Goal: Transaction & Acquisition: Purchase product/service

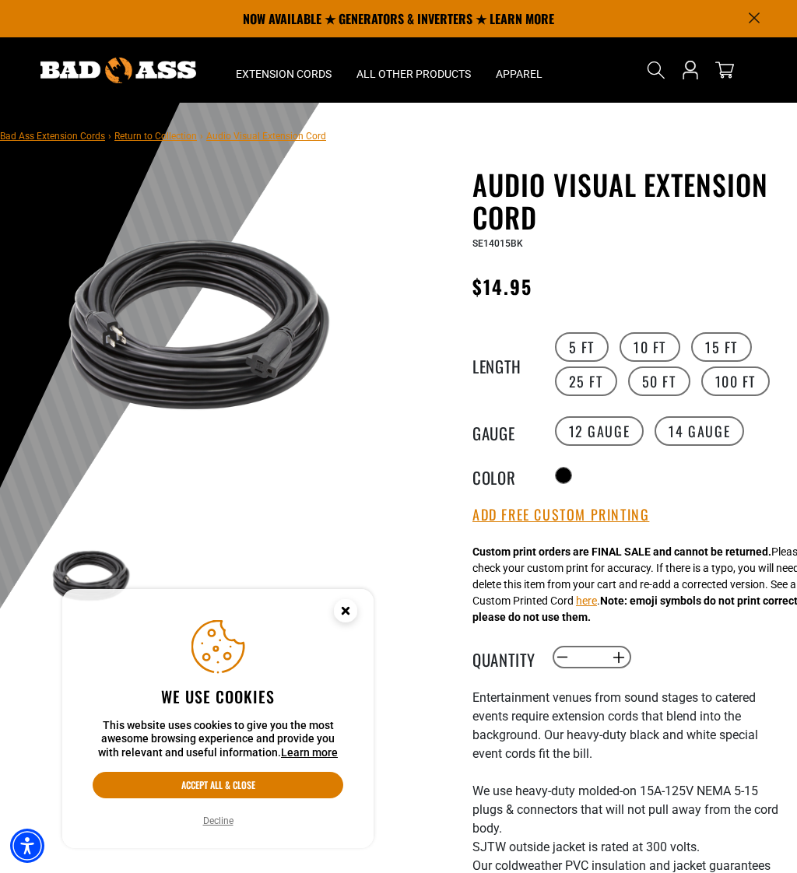
click at [348, 612] on icon "Close this option" at bounding box center [344, 610] width 5 height 5
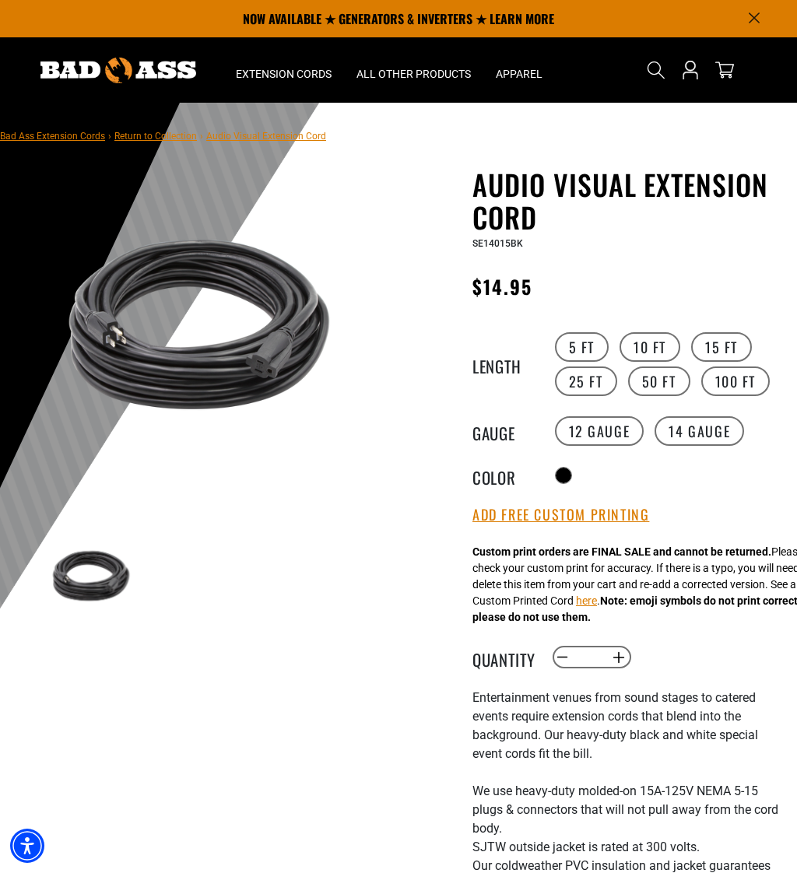
click at [633, 523] on button "Add Free Custom Printing" at bounding box center [560, 515] width 177 height 17
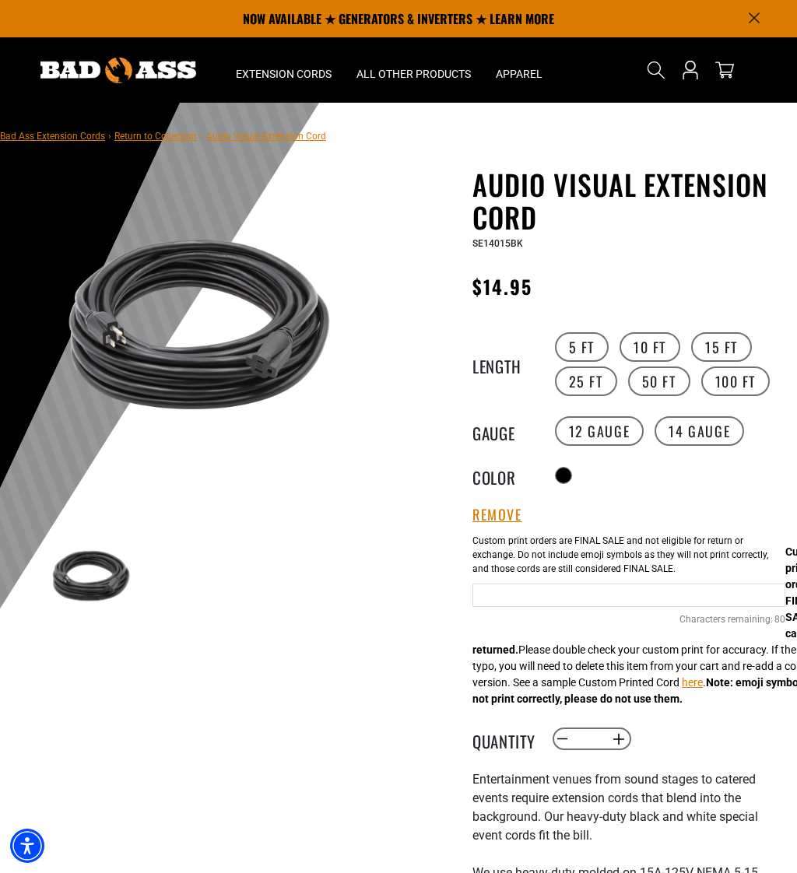
click at [781, 239] on div "SE14015BK" at bounding box center [628, 242] width 313 height 19
click at [605, 378] on label "25 FT" at bounding box center [586, 382] width 62 height 30
click at [672, 381] on label "50 FT" at bounding box center [659, 382] width 62 height 30
click at [592, 387] on label "25 FT" at bounding box center [586, 382] width 62 height 30
click at [735, 347] on label "15 FT" at bounding box center [721, 347] width 61 height 30
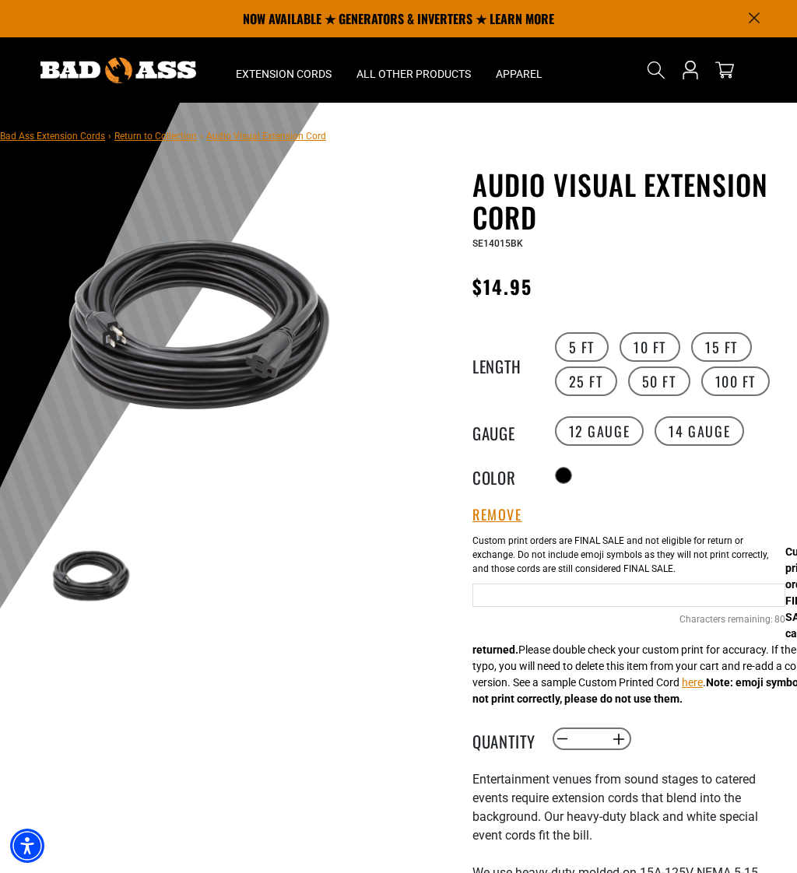
click at [657, 348] on label "10 FT" at bounding box center [649, 347] width 61 height 30
click at [732, 342] on label "15 FT" at bounding box center [721, 347] width 61 height 30
click at [662, 384] on label "50 FT" at bounding box center [659, 382] width 62 height 30
click at [595, 376] on label "25 FT" at bounding box center [586, 382] width 62 height 30
click at [725, 346] on label "15 FT" at bounding box center [721, 347] width 61 height 30
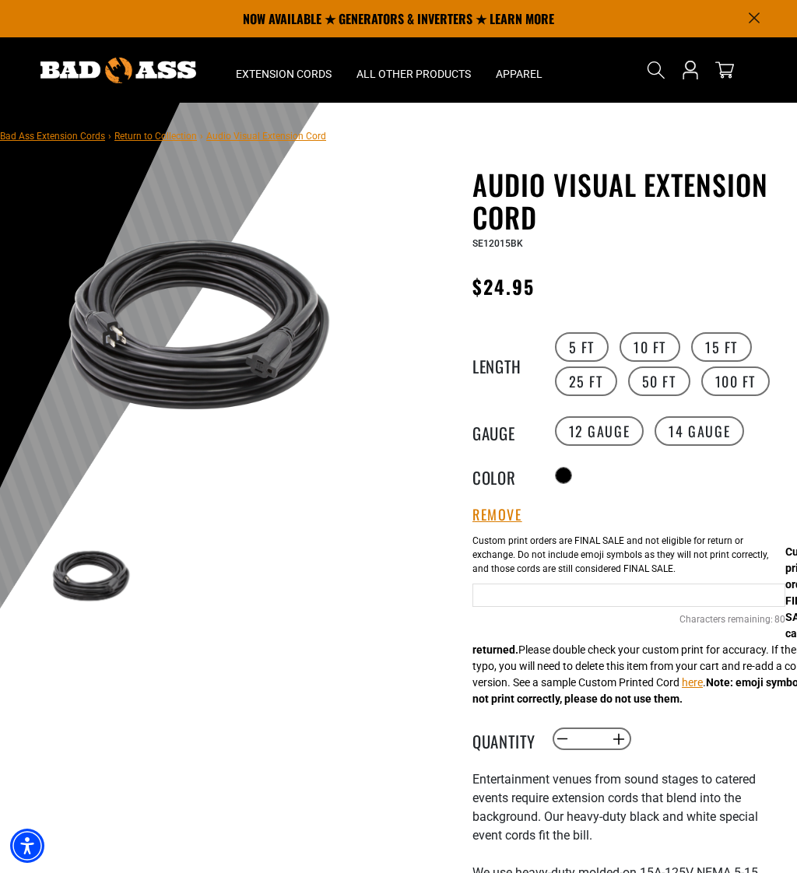
click at [591, 389] on label "25 FT" at bounding box center [586, 382] width 62 height 30
click at [707, 430] on label "14 Gauge" at bounding box center [699, 431] width 89 height 30
click at [666, 384] on label "50 FT" at bounding box center [659, 382] width 62 height 30
click at [752, 383] on label "100 FT" at bounding box center [735, 382] width 69 height 30
click at [666, 388] on label "50 FT" at bounding box center [659, 382] width 62 height 30
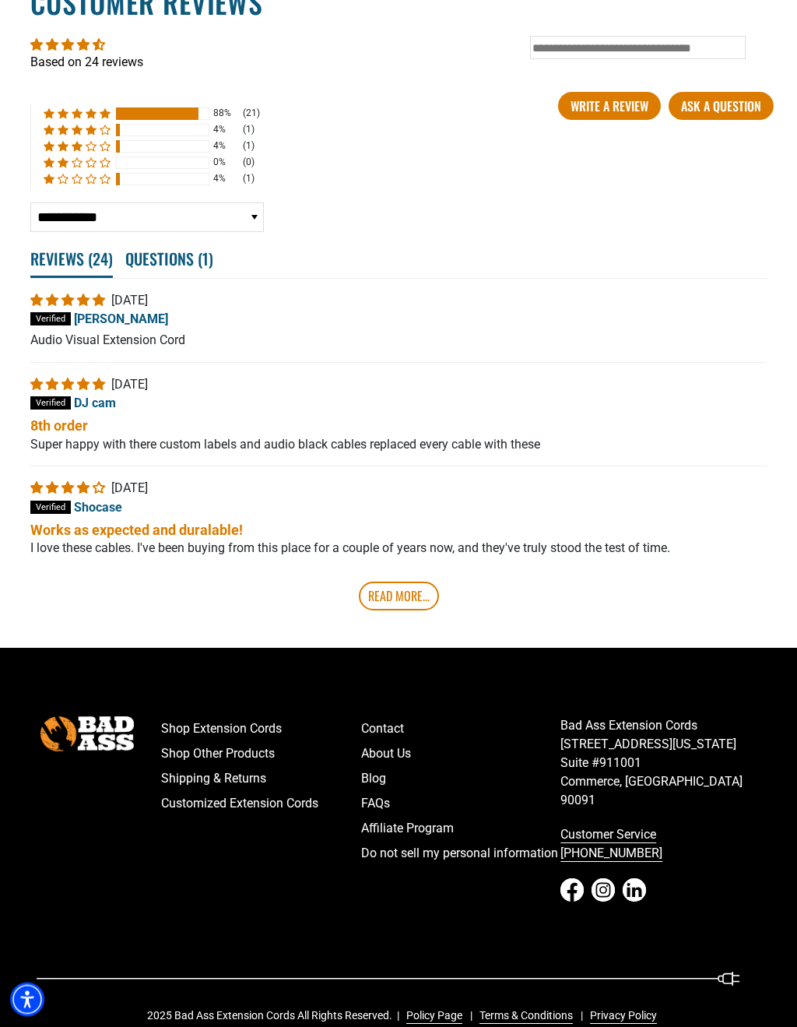
scroll to position [3031, 0]
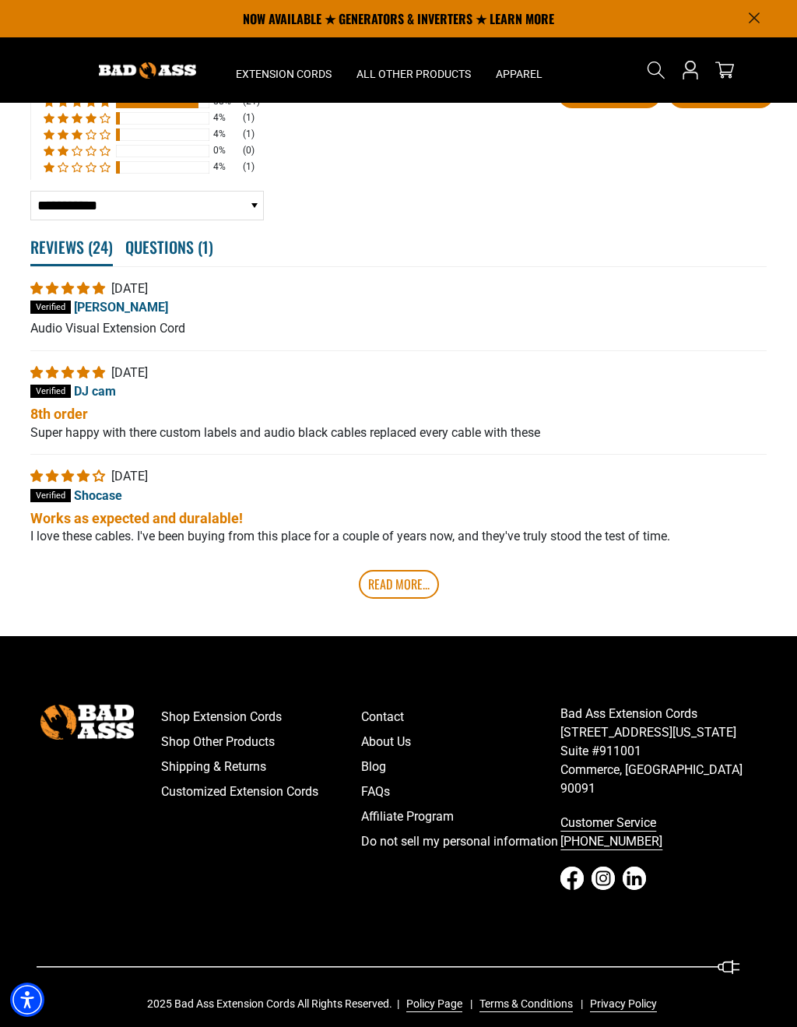
click at [181, 754] on link "Shop Other Products" at bounding box center [261, 741] width 200 height 25
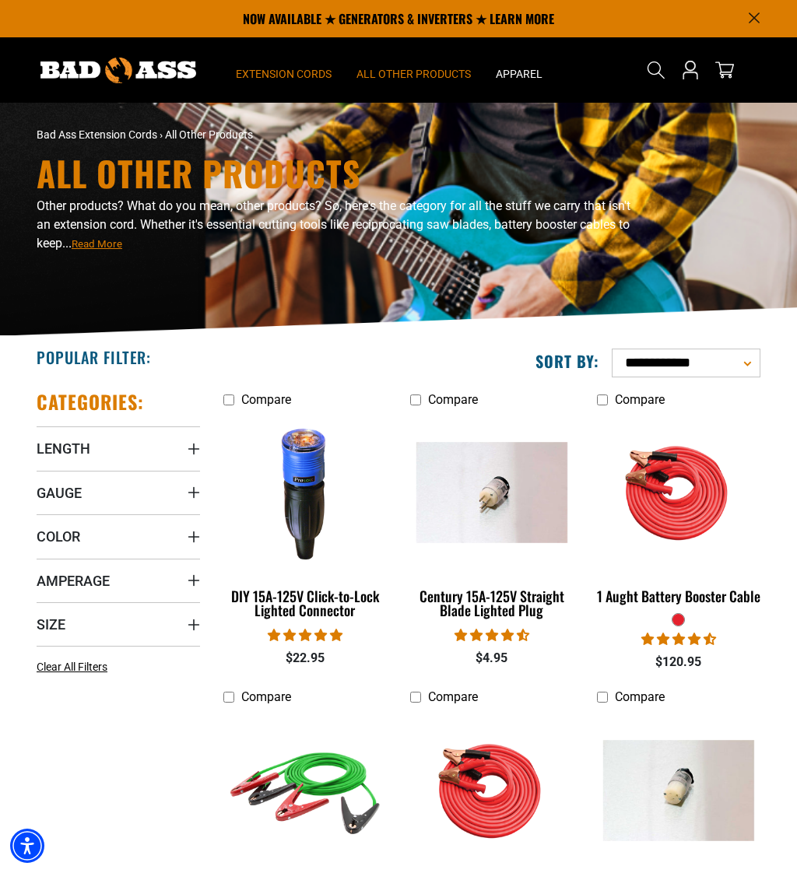
click at [279, 72] on span "Extension Cords" at bounding box center [284, 74] width 96 height 14
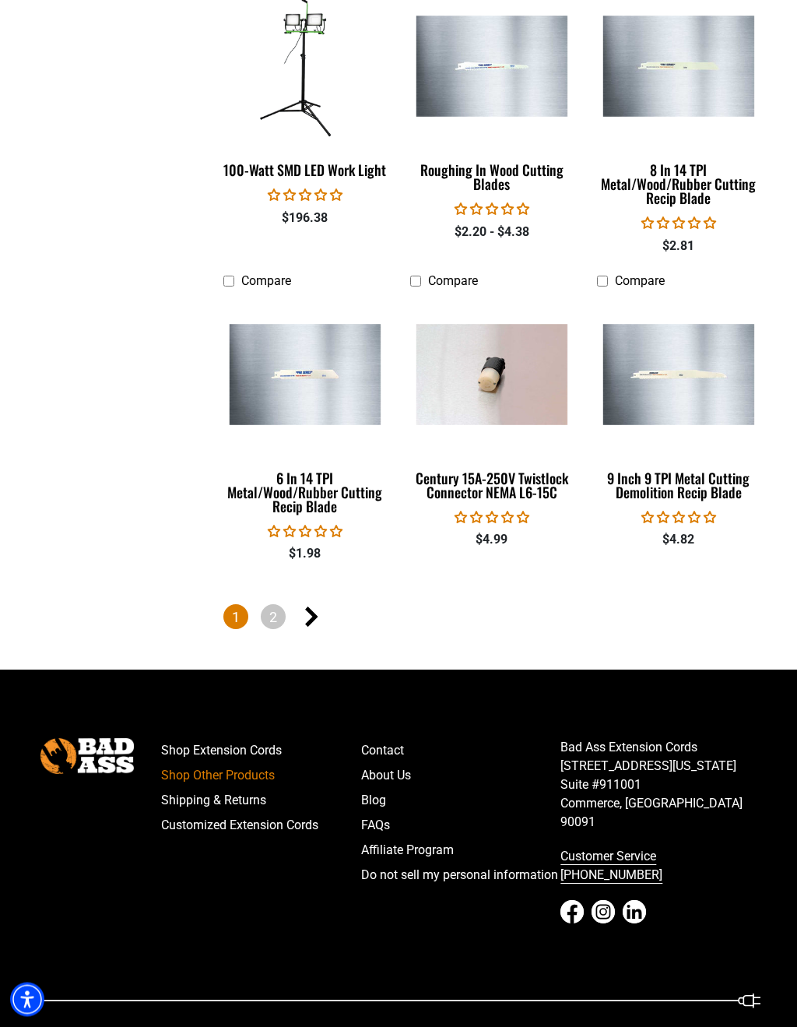
scroll to position [2873, 0]
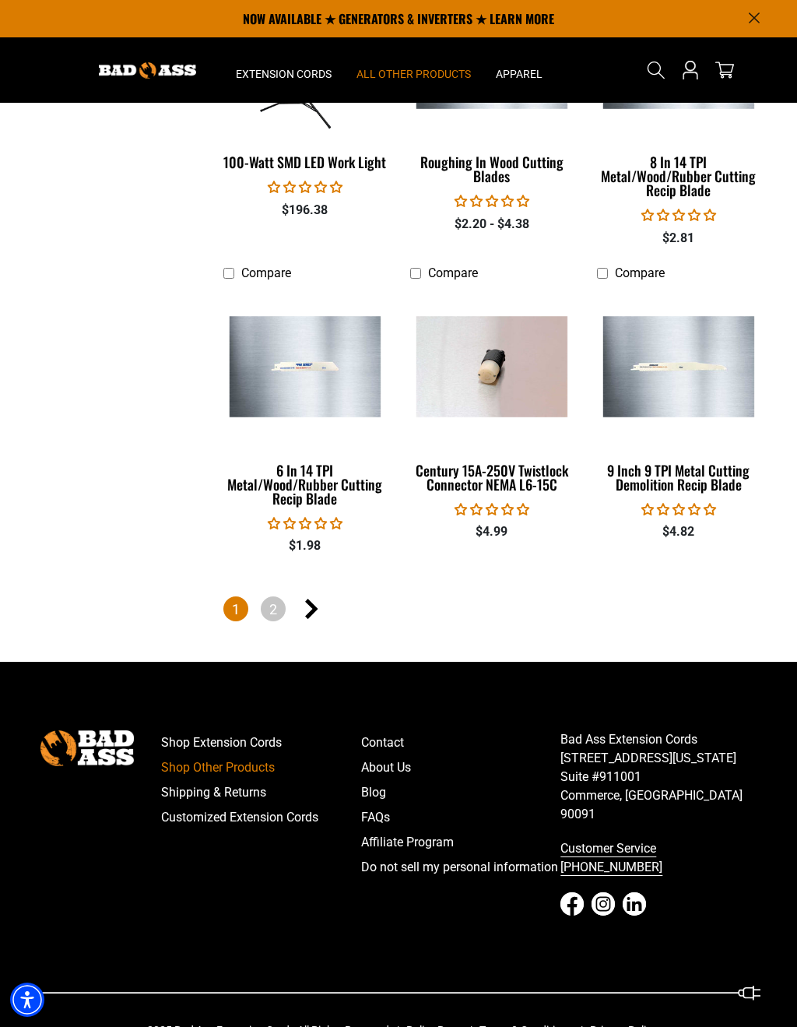
click at [271, 602] on link "2" at bounding box center [273, 608] width 25 height 25
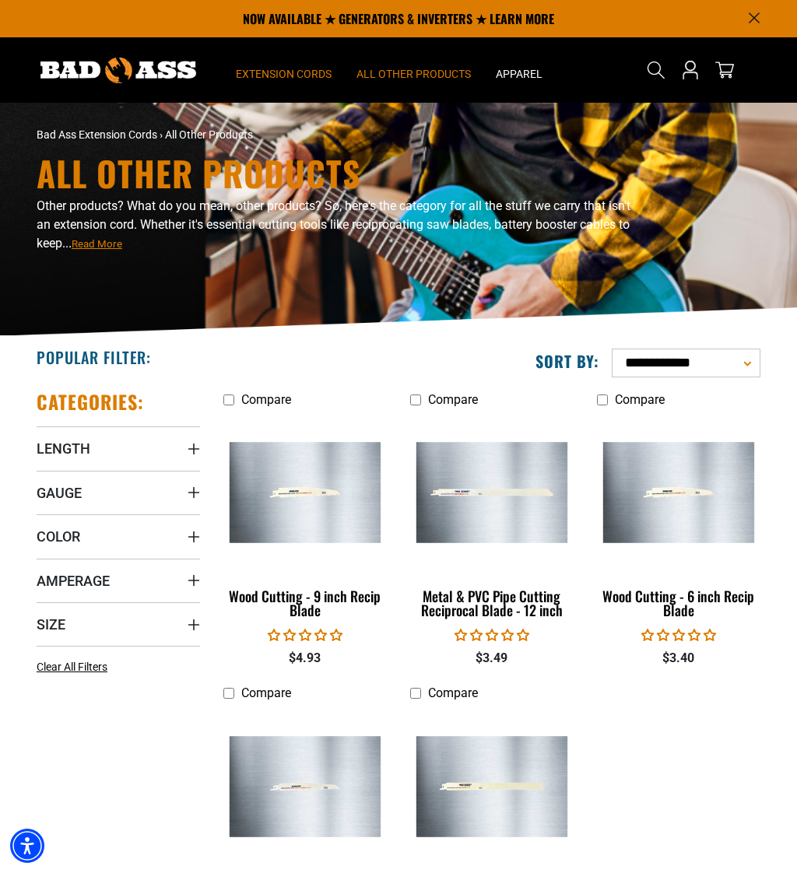
click at [276, 67] on span "Extension Cords" at bounding box center [284, 74] width 96 height 14
click at [760, 9] on p "NOW AVAILABLE ★ GENERATORS & INVERTERS ★ LEARN MORE" at bounding box center [399, 18] width 724 height 37
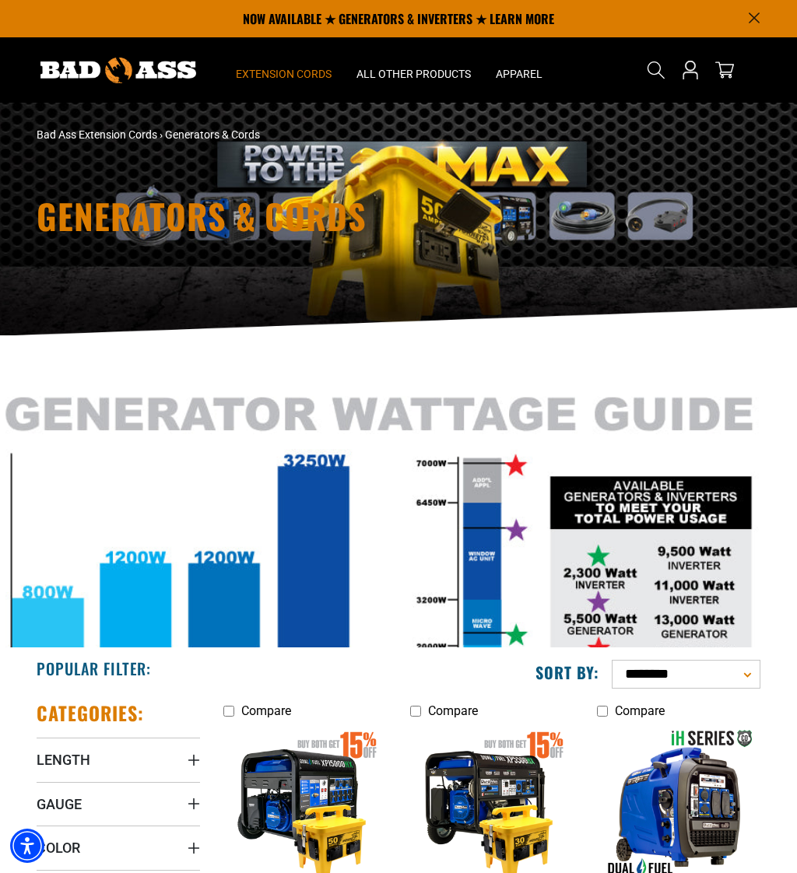
click at [757, 12] on icon "Announcement" at bounding box center [754, 17] width 11 height 11
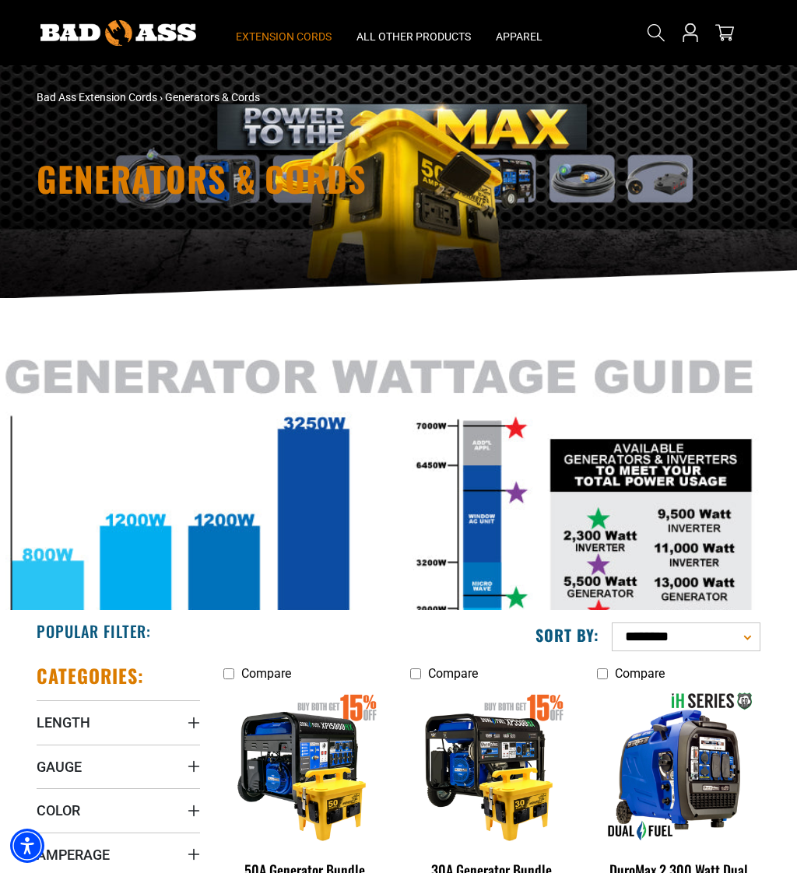
click at [264, 30] on span "Extension Cords" at bounding box center [284, 37] width 96 height 14
click at [64, 102] on link "Bad Ass Extension Cords" at bounding box center [97, 97] width 121 height 12
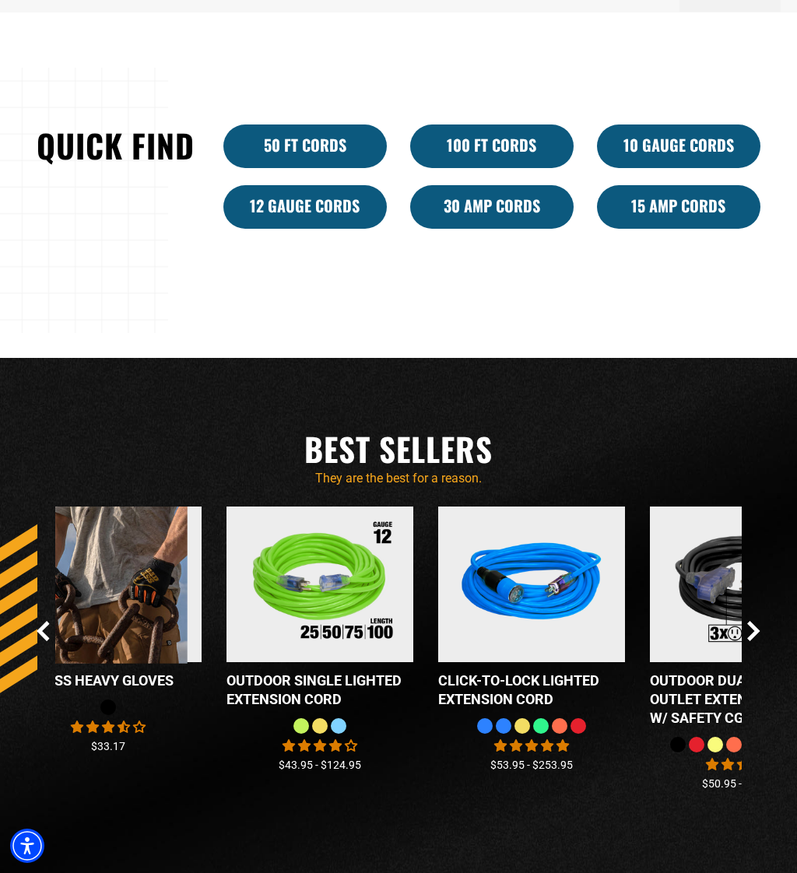
scroll to position [1153, 0]
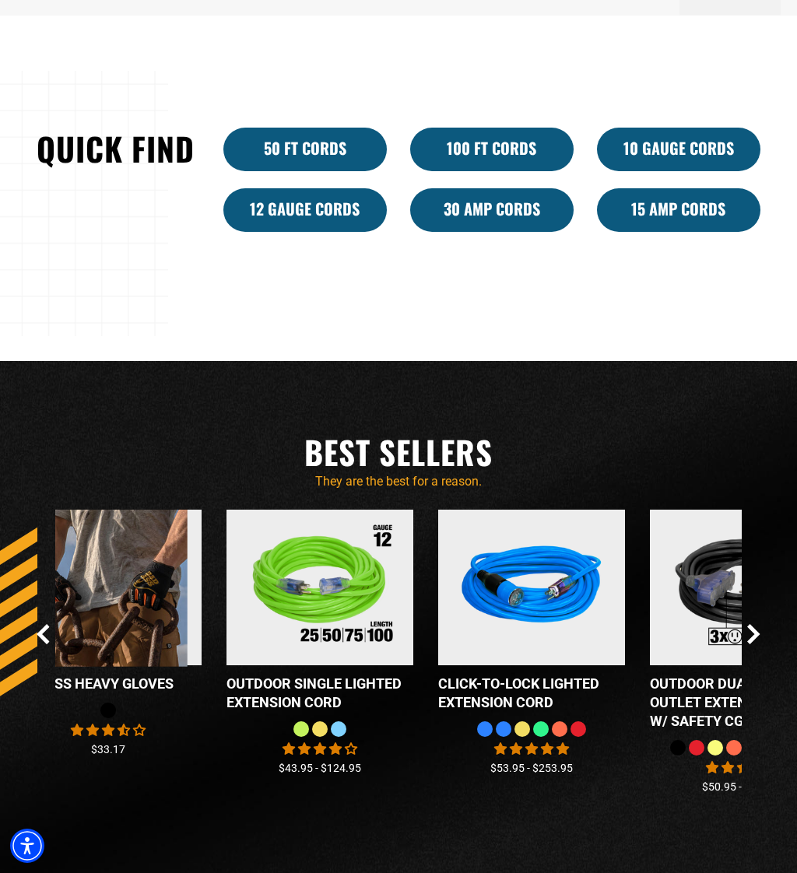
click at [754, 644] on icon "Next Slide" at bounding box center [753, 634] width 13 height 20
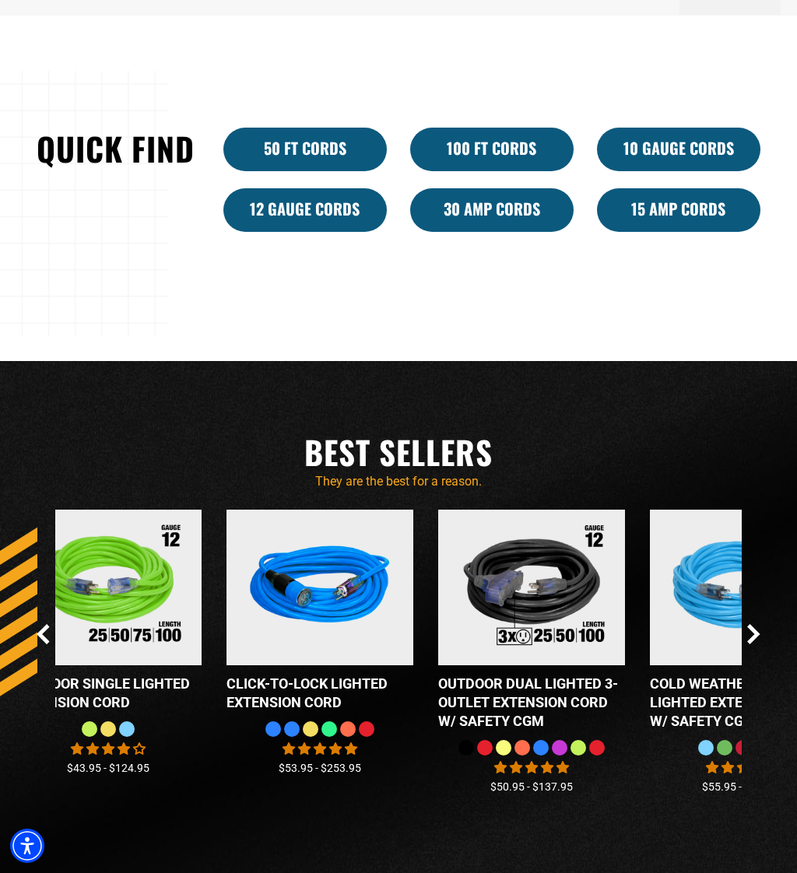
click at [751, 648] on div "Checkbox field Bad Ass MECH Gloves 8 reviews No questions $22.09 Checkbox field…" at bounding box center [399, 659] width 724 height 298
click at [754, 642] on icon "Next Slide" at bounding box center [753, 634] width 13 height 20
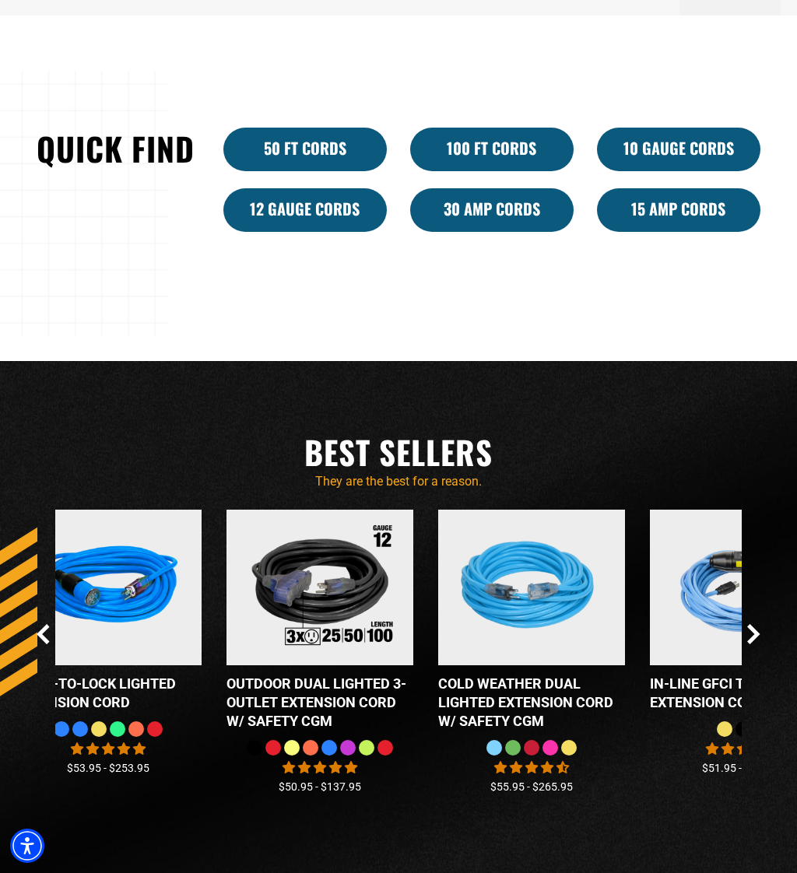
click at [757, 634] on icon "Next Slide" at bounding box center [753, 634] width 9 height 18
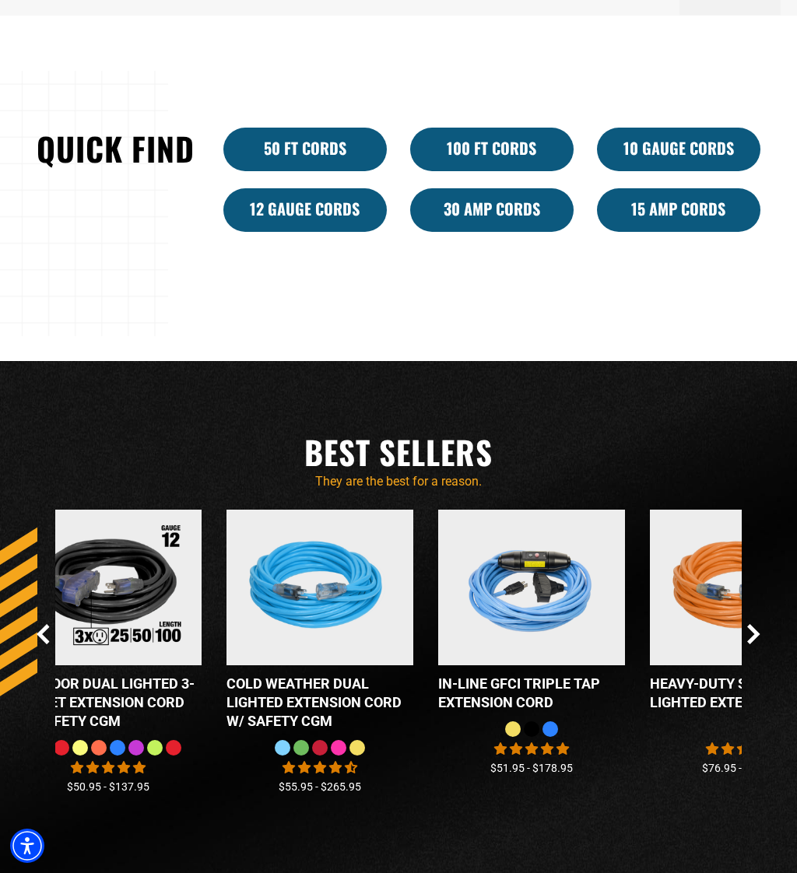
click at [756, 640] on icon "Next Slide" at bounding box center [753, 634] width 13 height 20
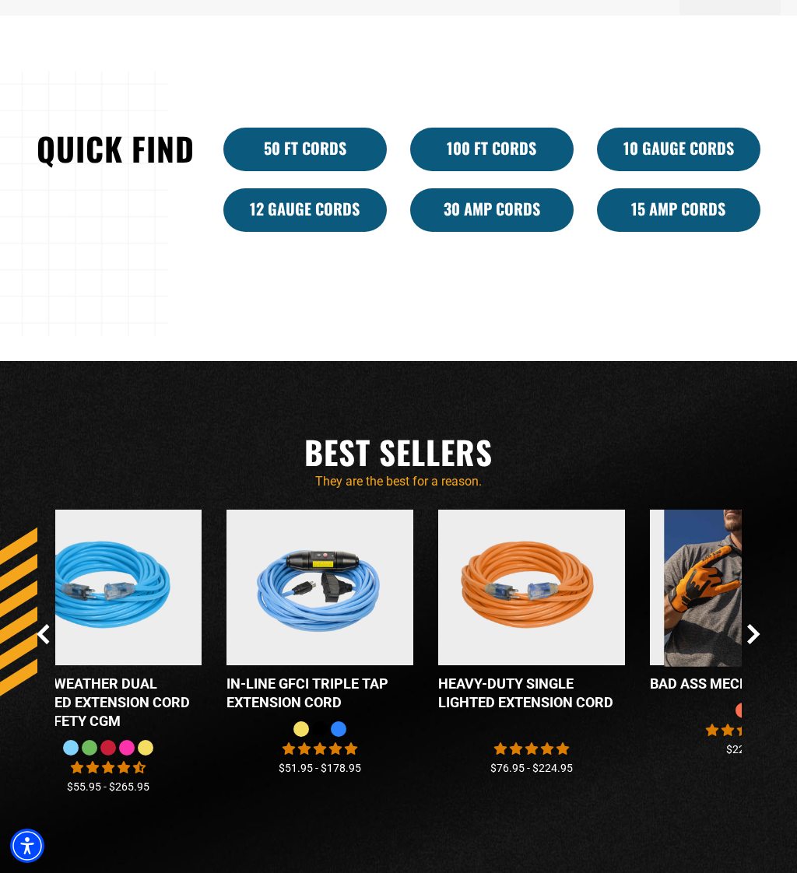
click at [760, 636] on icon "Next Slide" at bounding box center [753, 634] width 13 height 20
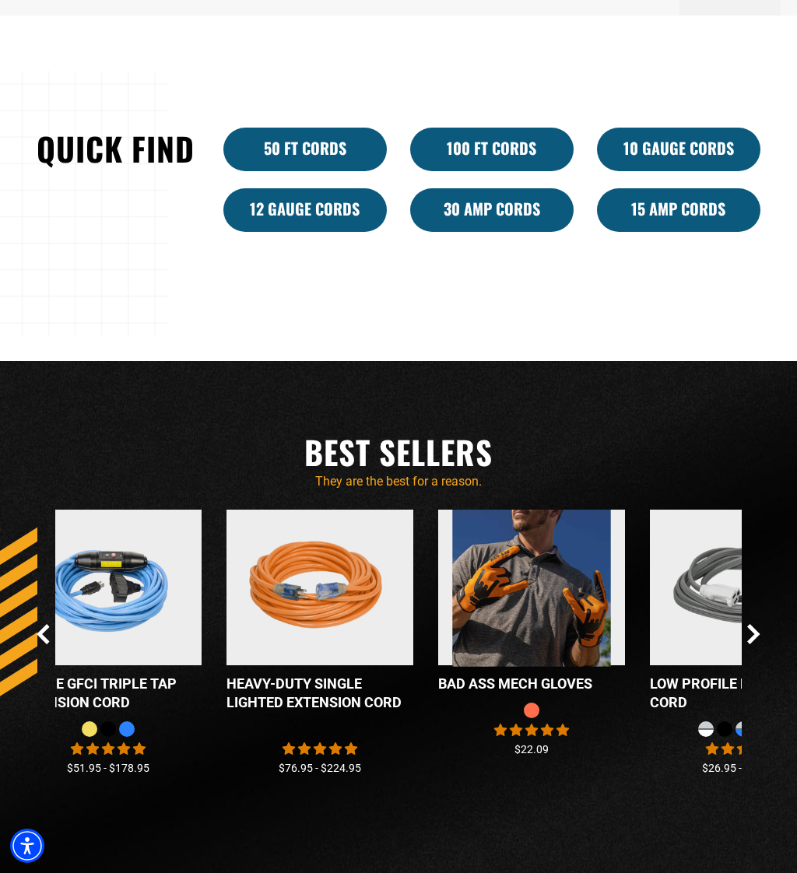
click at [752, 641] on icon "Next Slide" at bounding box center [753, 634] width 9 height 18
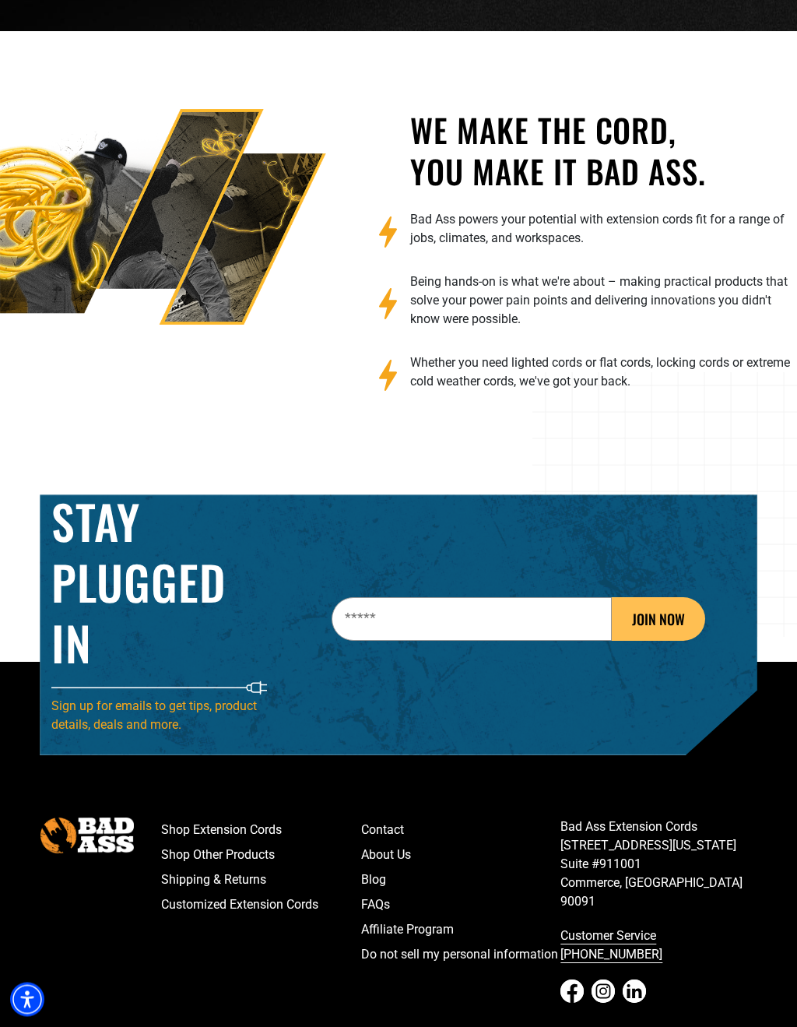
scroll to position [2225, 0]
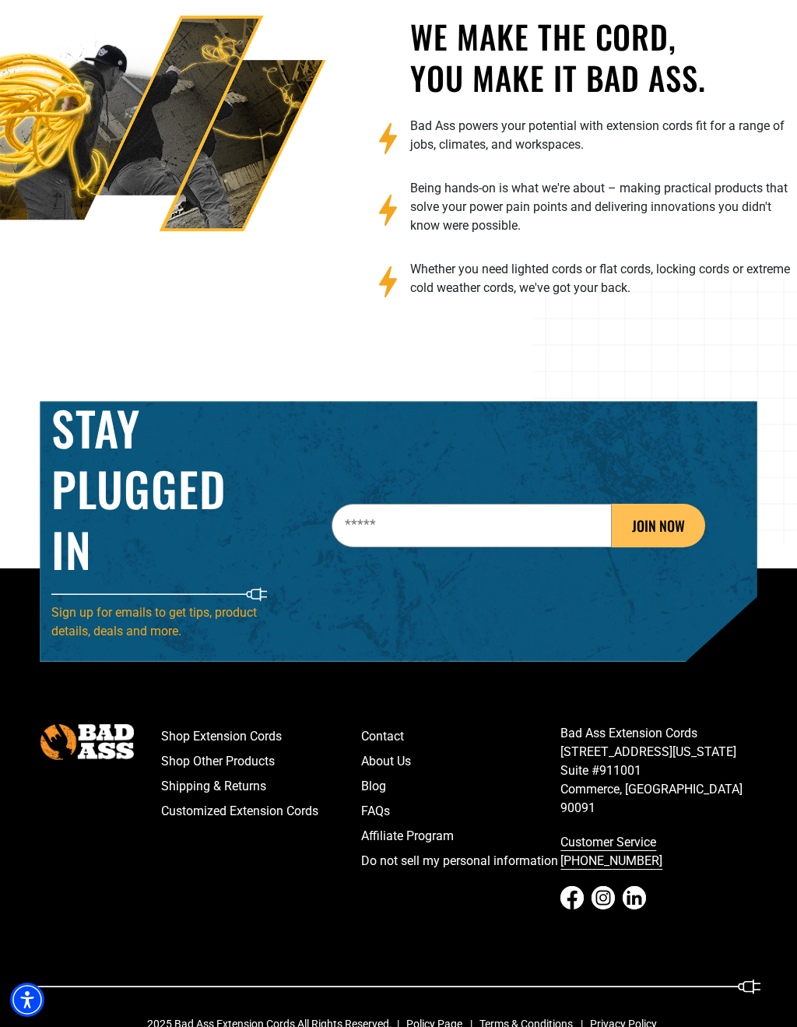
click at [206, 738] on link "Shop Extension Cords" at bounding box center [261, 736] width 200 height 25
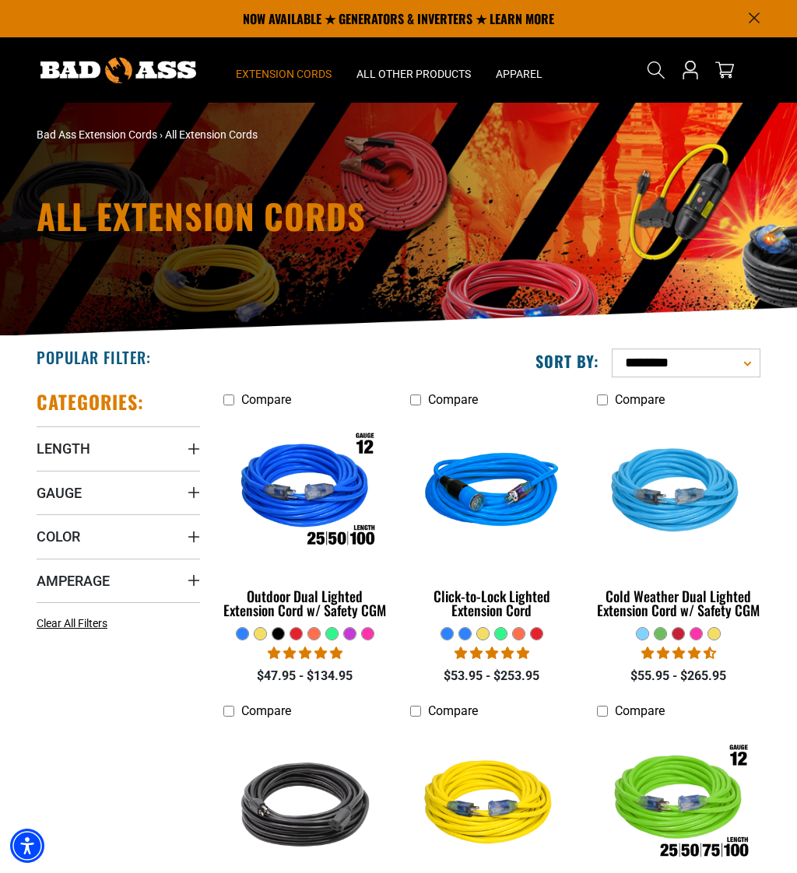
click at [61, 541] on span "Color" at bounding box center [59, 537] width 44 height 18
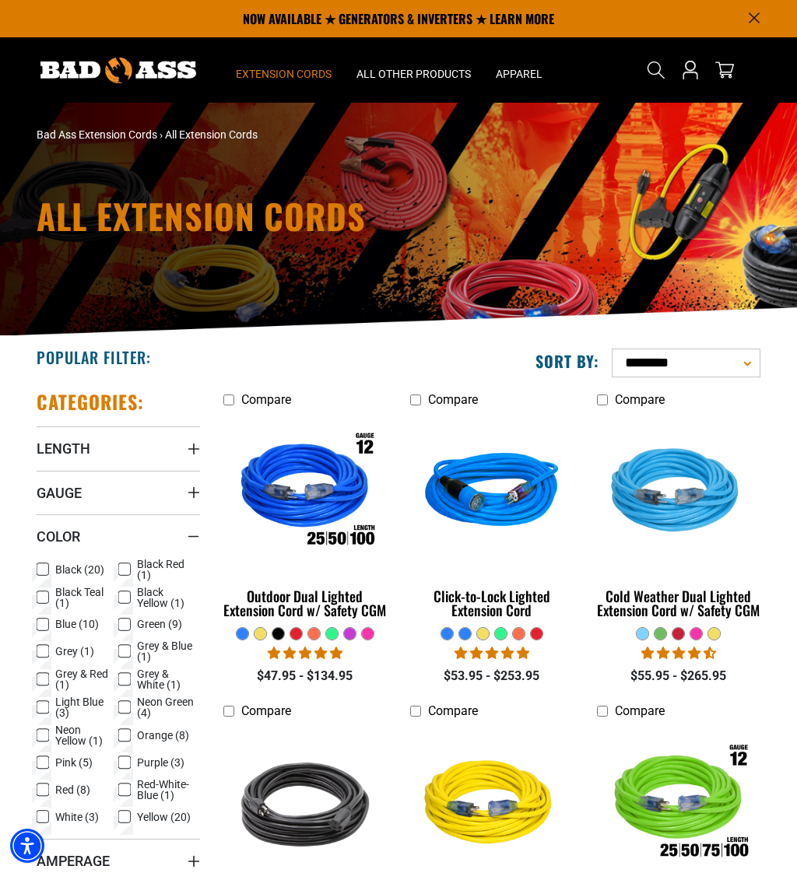
click at [54, 567] on label "Black (20) Black (20 products)" at bounding box center [78, 570] width 82 height 20
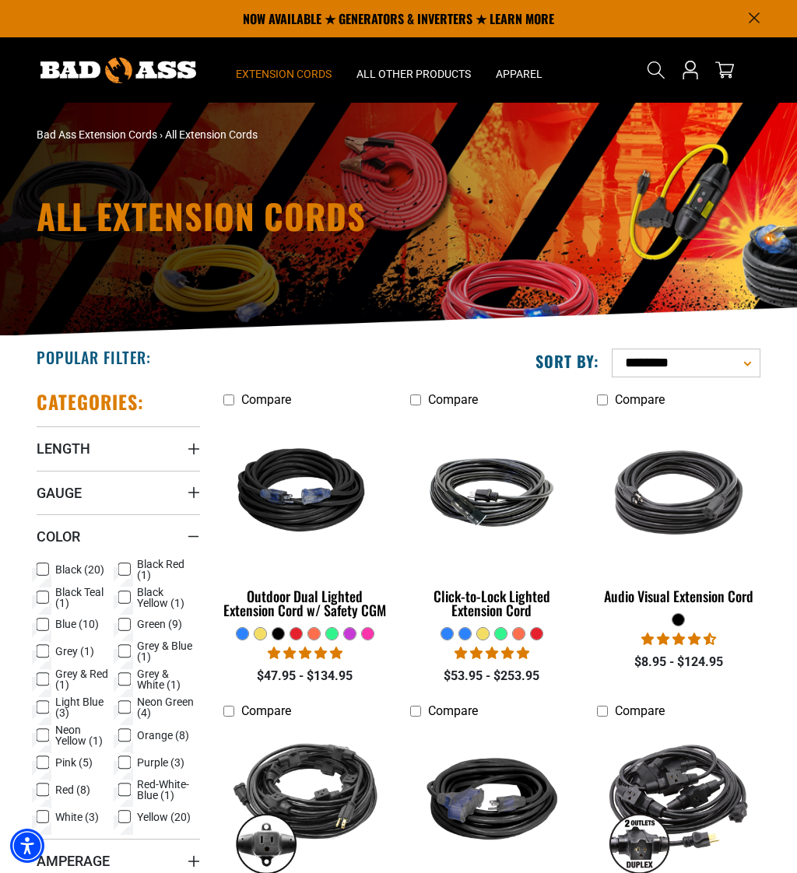
click at [195, 532] on div "Color" at bounding box center [194, 537] width 12 height 12
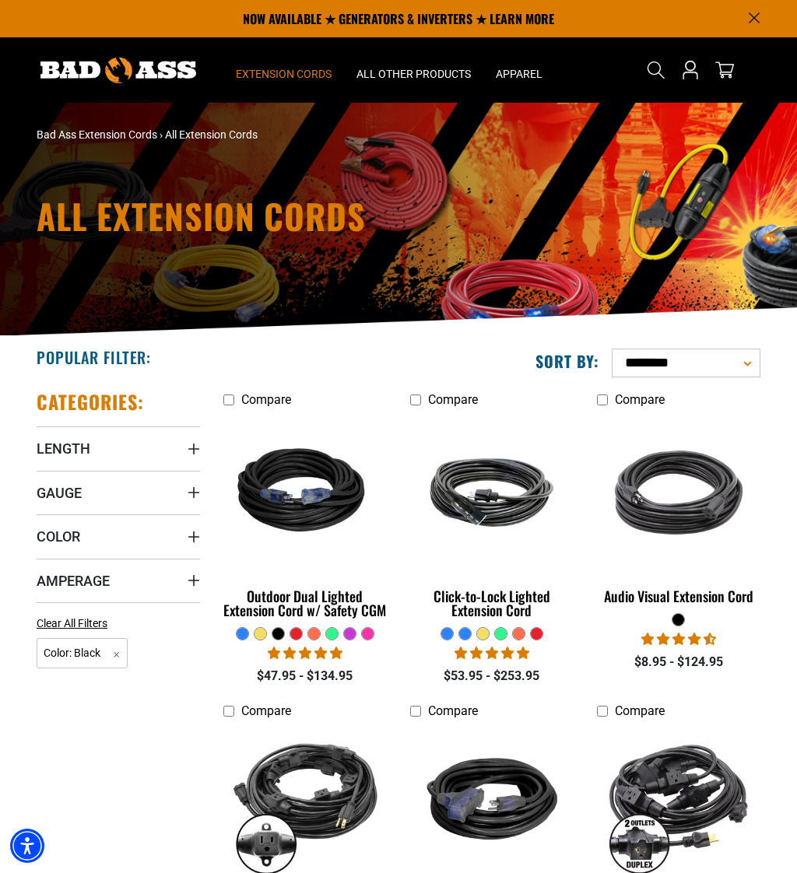
click at [692, 497] on img at bounding box center [679, 492] width 168 height 151
